Goal: Task Accomplishment & Management: Manage account settings

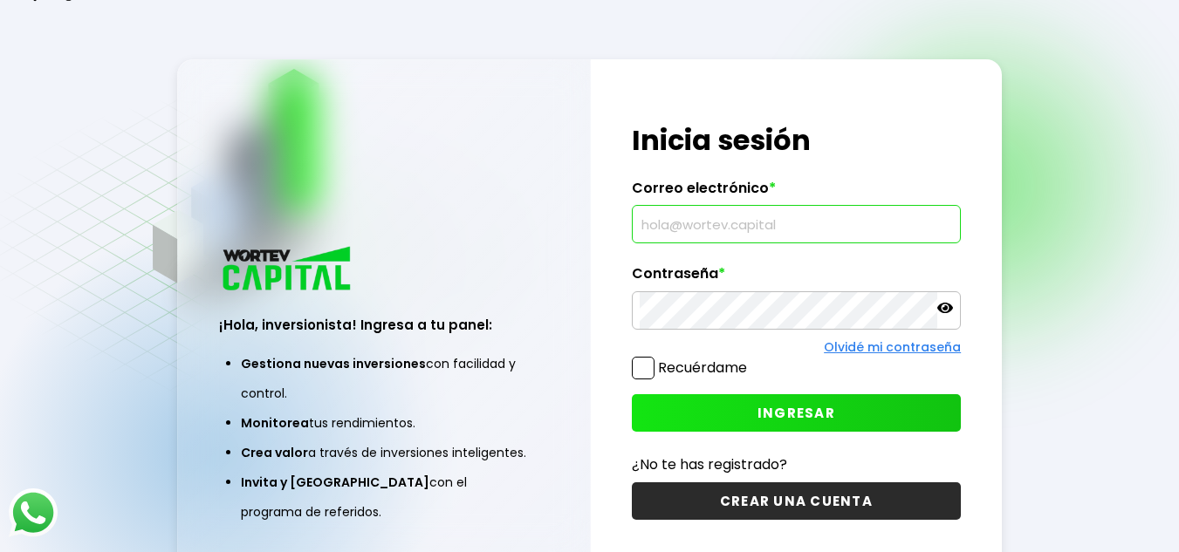
click at [782, 218] on input "text" at bounding box center [796, 224] width 314 height 37
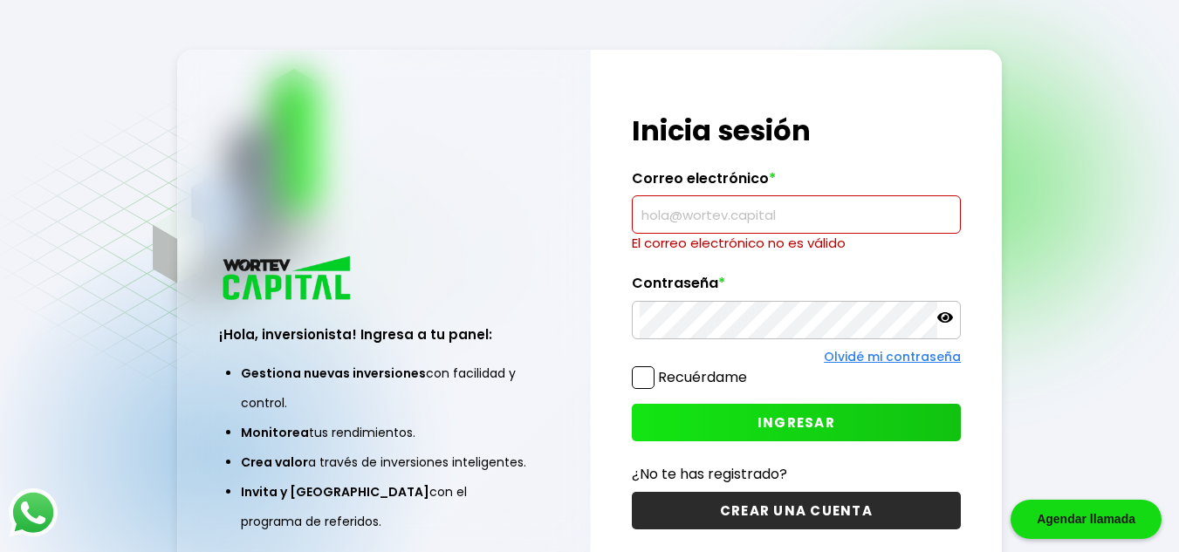
paste input "[EMAIL_ADDRESS][DOMAIN_NAME]"
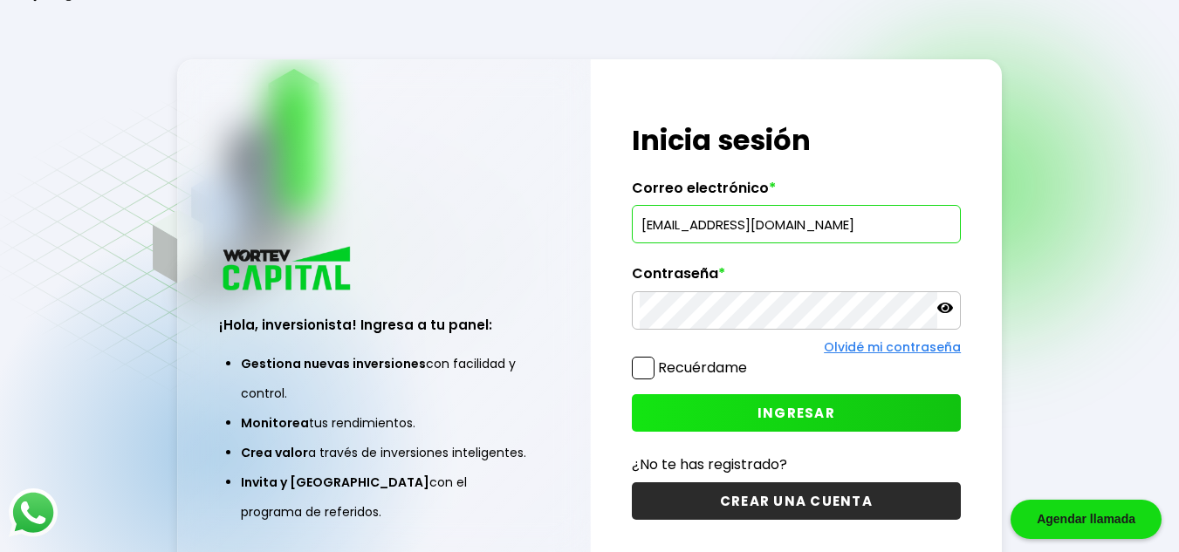
type input "[EMAIL_ADDRESS][DOMAIN_NAME]"
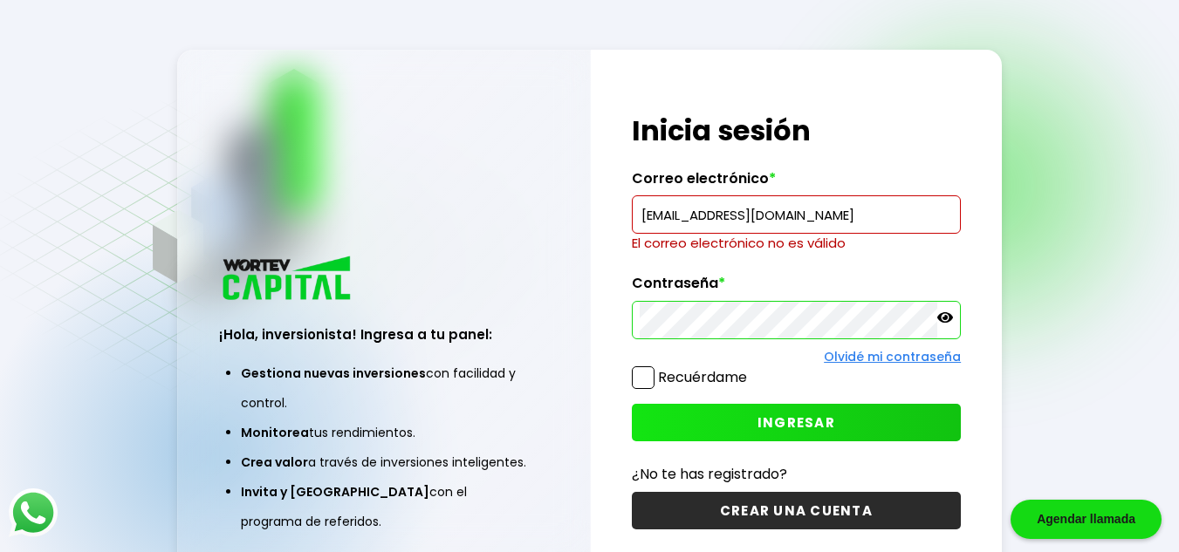
click at [947, 316] on icon at bounding box center [945, 318] width 16 height 16
click at [820, 414] on span "INGRESAR" at bounding box center [796, 423] width 78 height 18
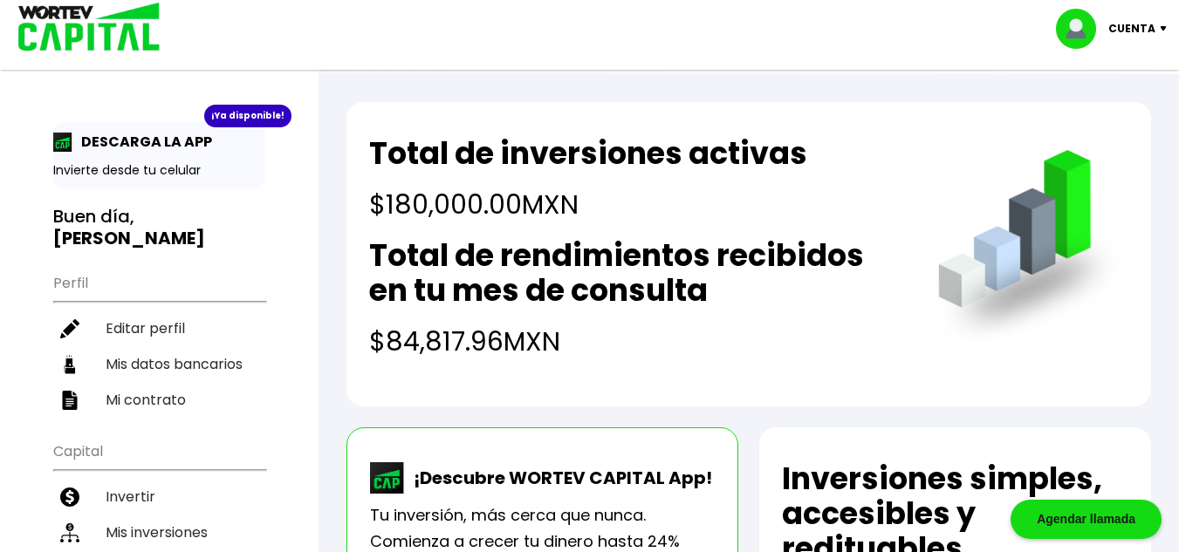
click at [728, 458] on div "¡Descubre WORTEV CAPITAL App! Tu inversión, más cerca que nunca. Comienza a cre…" at bounding box center [542, 527] width 392 height 200
click at [170, 311] on li "Editar perfil" at bounding box center [159, 329] width 212 height 36
select select "Hombre"
select select "Posgrado"
select select "GR"
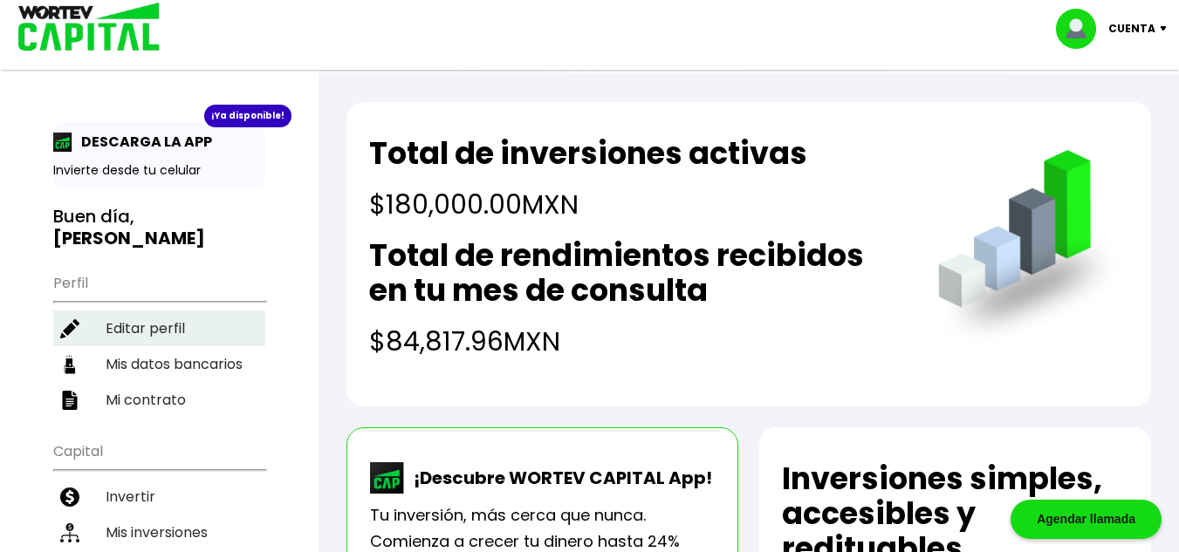
select select "BBVA Bancomer"
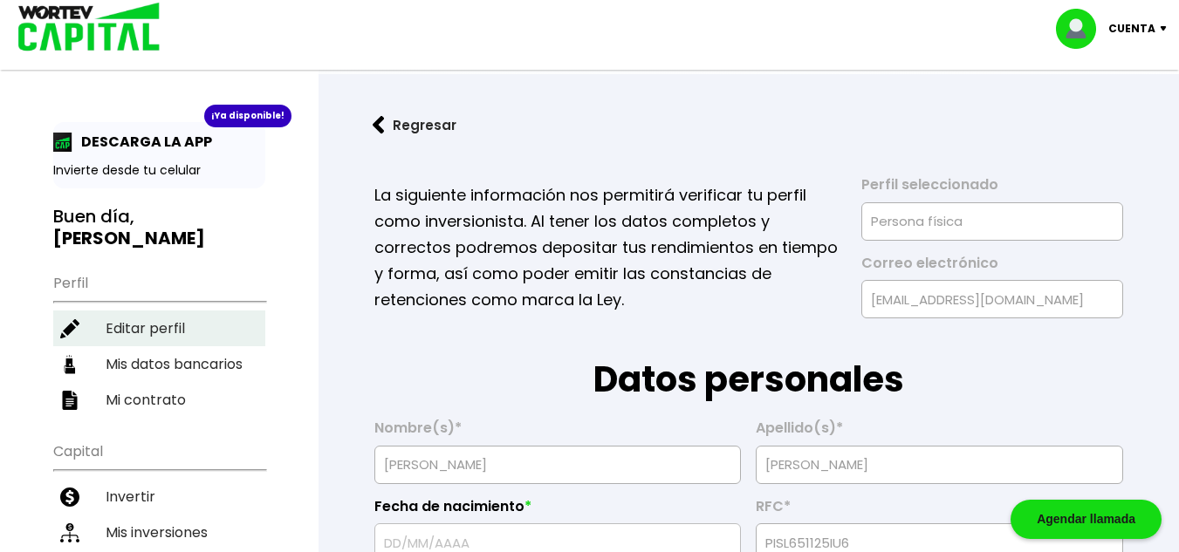
type input "[DATE]"
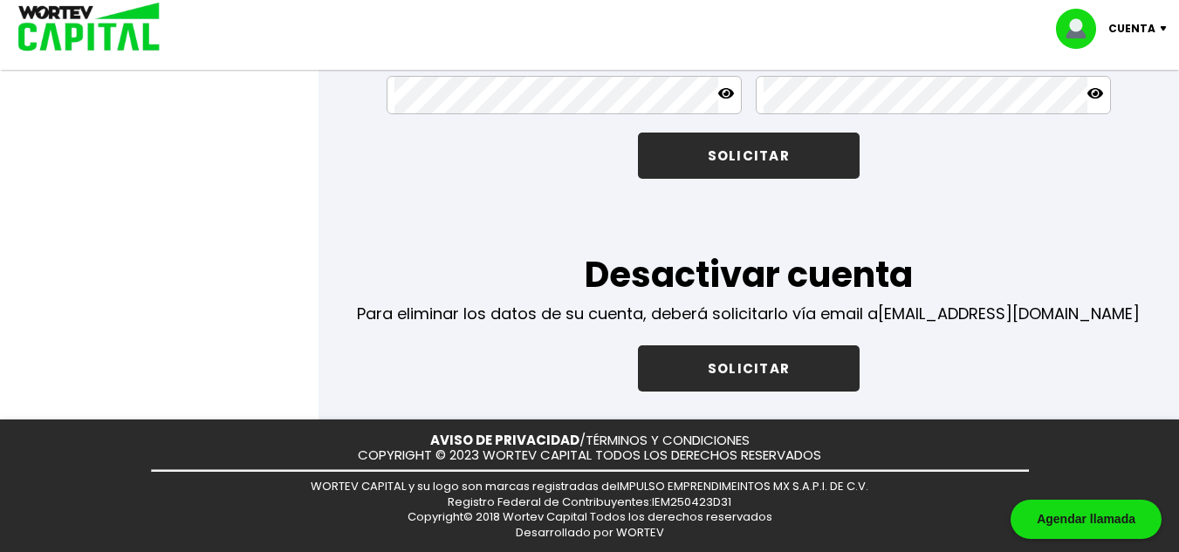
scroll to position [3231, 0]
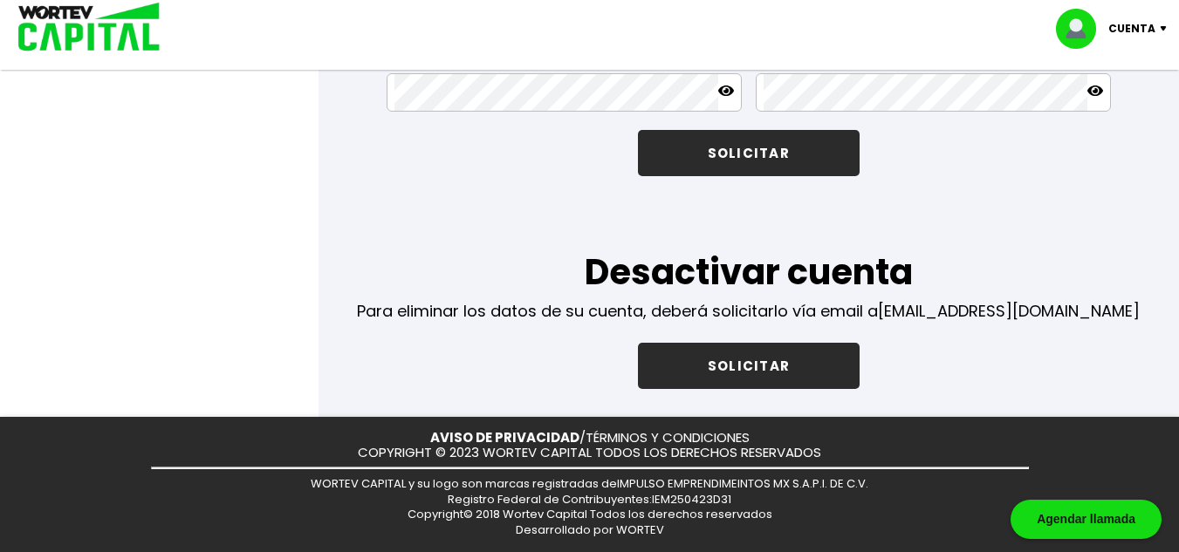
click at [1156, 36] on div "Cuenta" at bounding box center [1117, 29] width 123 height 40
click at [1143, 117] on li "Cerrar sesión" at bounding box center [1113, 117] width 140 height 36
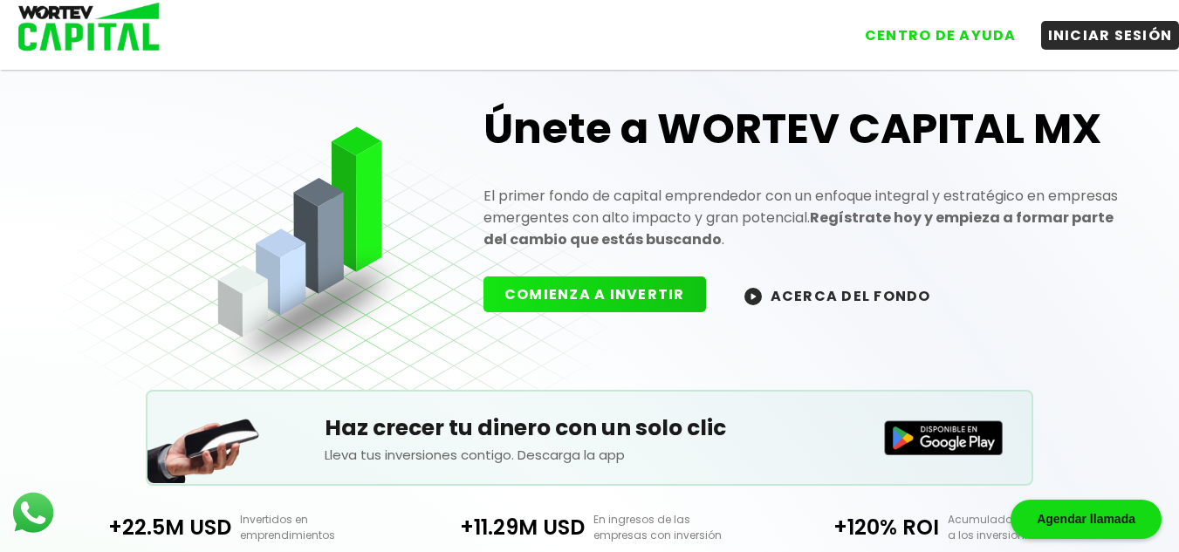
scroll to position [559, 0]
